Goal: Navigation & Orientation: Find specific page/section

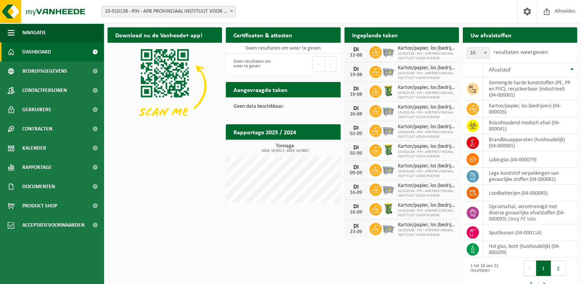
drag, startPoint x: 150, startPoint y: 165, endPoint x: 154, endPoint y: 162, distance: 5.3
click at [150, 165] on div "Download nu de Vanheede+ app! Verberg Certificaten & attesten Bekijk uw certifi…" at bounding box center [343, 159] width 474 height 273
click at [43, 152] on span "Kalender" at bounding box center [34, 147] width 24 height 19
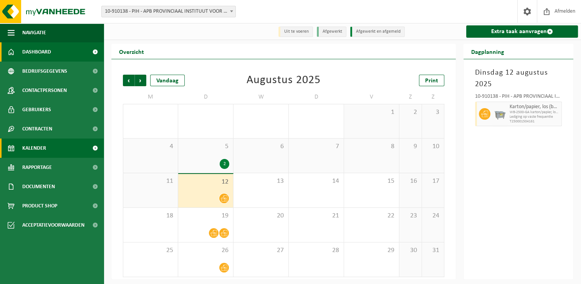
click at [51, 55] on link "Dashboard" at bounding box center [52, 51] width 104 height 19
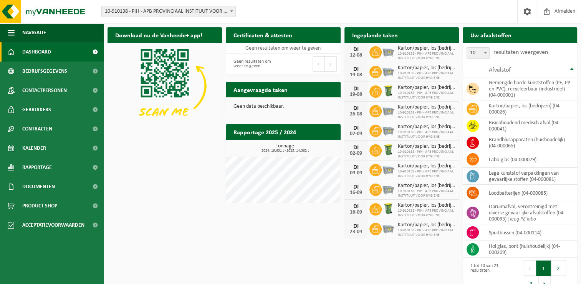
click at [287, 24] on div "Certificaten & attesten Bekijk uw certificaten Geen resultaten om weer te geven…" at bounding box center [283, 50] width 118 height 55
click at [185, 209] on div "Download nu de Vanheede+ app! Verberg Certificaten & attesten Bekijk uw certifi…" at bounding box center [343, 159] width 474 height 273
